Goal: Information Seeking & Learning: Learn about a topic

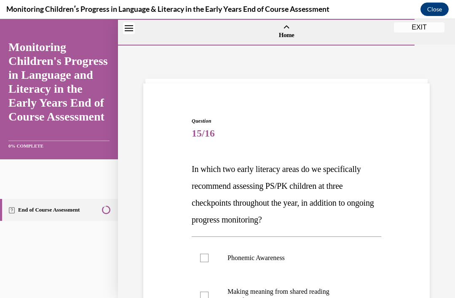
scroll to position [123, 0]
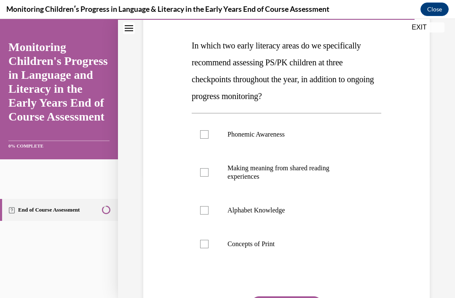
click at [188, 89] on div "Question 15/16 In which two early literacy areas do we specifically recommend a…" at bounding box center [286, 166] width 291 height 397
click at [197, 139] on label "Phonemic Awareness" at bounding box center [287, 135] width 190 height 34
click at [200, 139] on input "Phonemic Awareness" at bounding box center [204, 134] width 8 height 8
checkbox input "true"
click at [209, 212] on label "Alphabet Knowledge" at bounding box center [287, 210] width 190 height 34
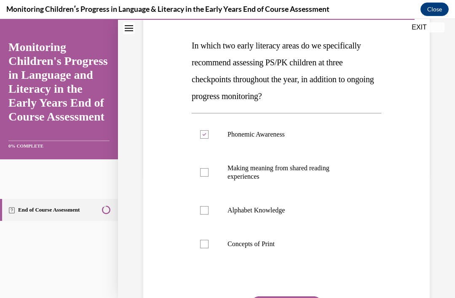
click at [209, 212] on input "Alphabet Knowledge" at bounding box center [204, 210] width 8 height 8
checkbox input "true"
click at [218, 241] on label "Concepts of Print" at bounding box center [287, 244] width 190 height 34
click at [209, 241] on input "Concepts of Print" at bounding box center [204, 244] width 8 height 8
checkbox input "true"
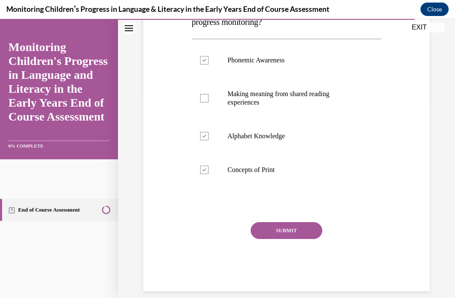
click at [295, 234] on button "SUBMIT" at bounding box center [287, 230] width 72 height 17
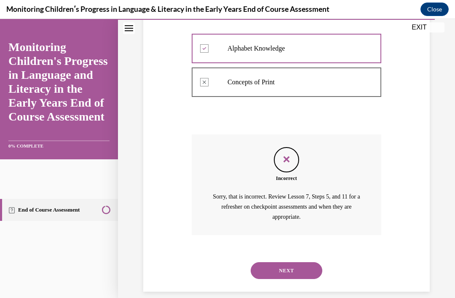
scroll to position [285, 0]
click at [300, 263] on button "NEXT" at bounding box center [287, 271] width 72 height 17
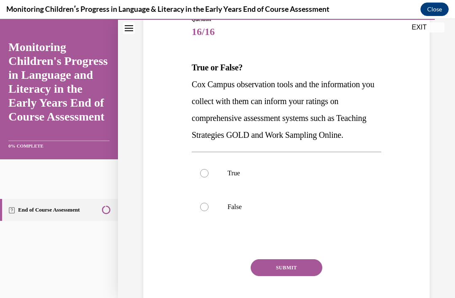
scroll to position [100, 0]
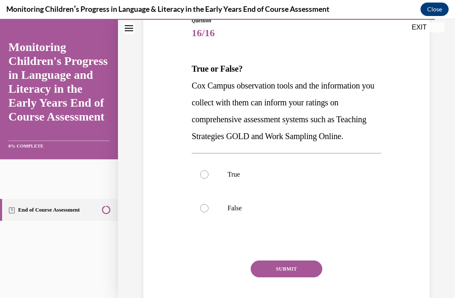
click at [224, 225] on label "False" at bounding box center [287, 208] width 190 height 34
click at [209, 212] on input "False" at bounding box center [204, 208] width 8 height 8
radio input "true"
click at [296, 277] on button "SUBMIT" at bounding box center [287, 268] width 72 height 17
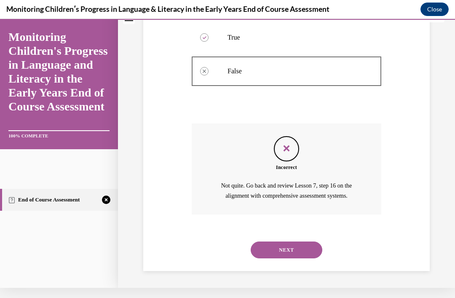
scroll to position [233, 0]
click at [296, 247] on button "NEXT" at bounding box center [287, 249] width 72 height 17
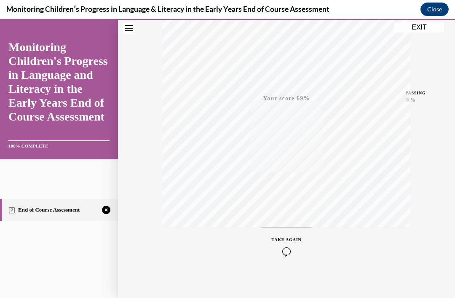
scroll to position [153, 0]
click at [284, 236] on span "TAKE AGAIN" at bounding box center [287, 234] width 30 height 5
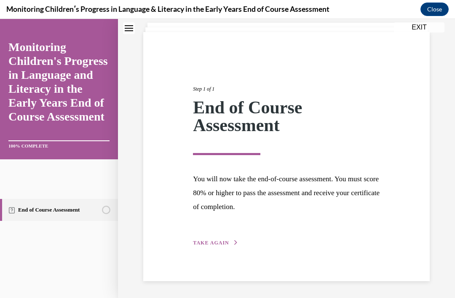
scroll to position [51, 0]
